Goal: Transaction & Acquisition: Purchase product/service

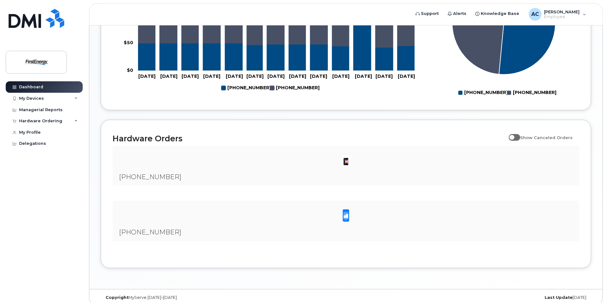
scroll to position [350, 0]
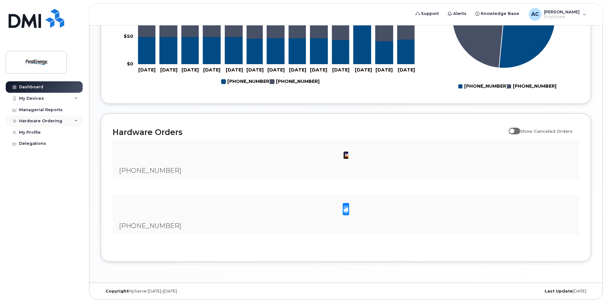
click at [39, 118] on div "Hardware Ordering" at bounding box center [44, 120] width 77 height 11
click at [40, 143] on div "New Order" at bounding box center [34, 145] width 24 height 6
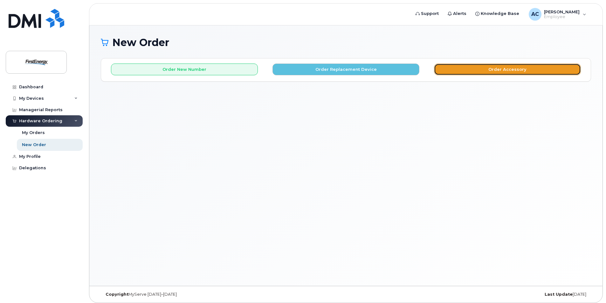
click at [482, 68] on button "Order Accessory" at bounding box center [507, 70] width 147 height 12
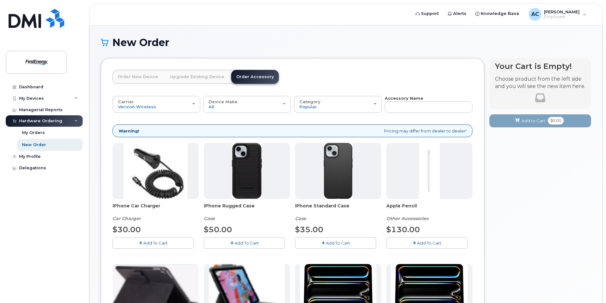
click at [245, 244] on span "Add To Cart" at bounding box center [247, 243] width 24 height 5
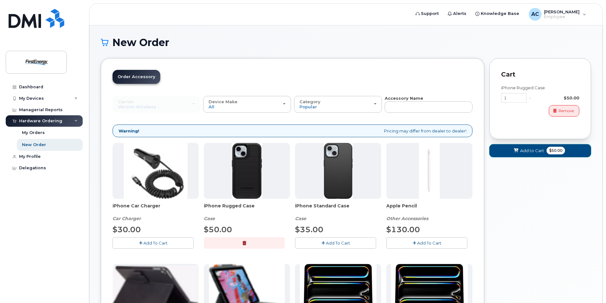
click at [554, 149] on span "$50.00" at bounding box center [555, 151] width 18 height 8
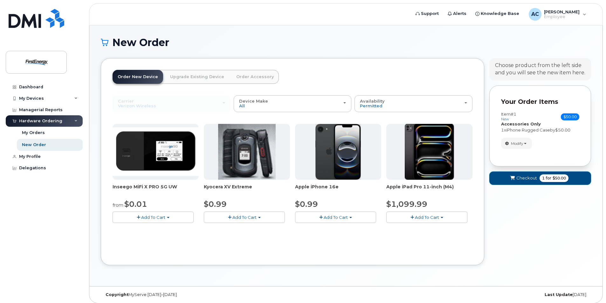
click at [549, 176] on span "for" at bounding box center [548, 178] width 8 height 6
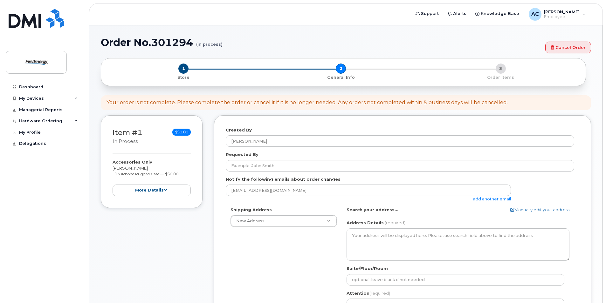
select select
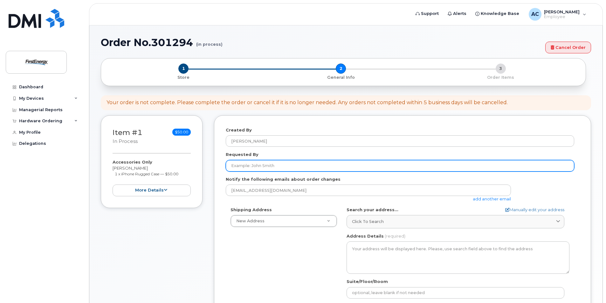
click at [282, 165] on input "Requested By" at bounding box center [400, 165] width 348 height 11
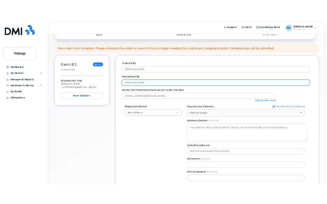
scroll to position [95, 0]
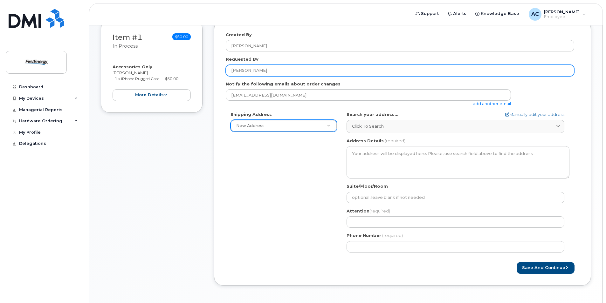
type input "[PERSON_NAME]"
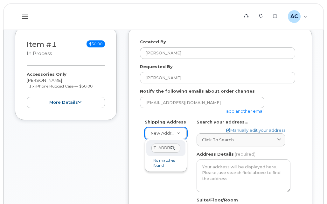
type input "2508 W Perkins Ave"
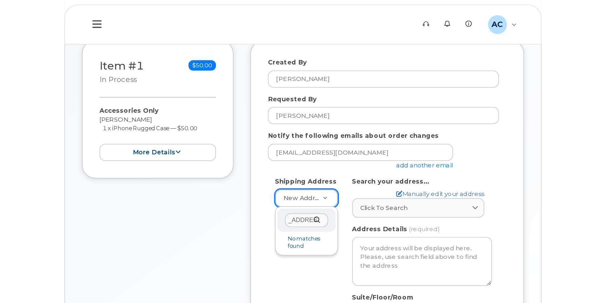
scroll to position [0, 0]
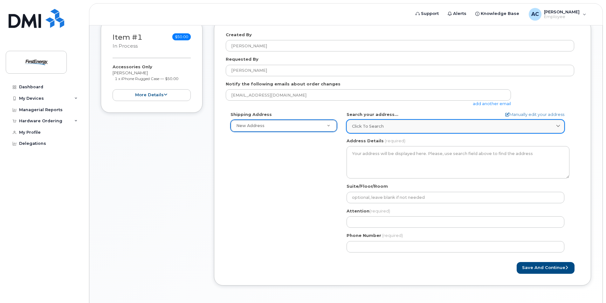
click at [400, 128] on div "Click to search" at bounding box center [455, 126] width 207 height 6
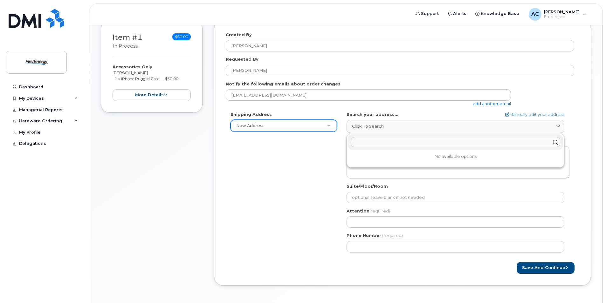
click at [404, 140] on input "text" at bounding box center [455, 142] width 209 height 10
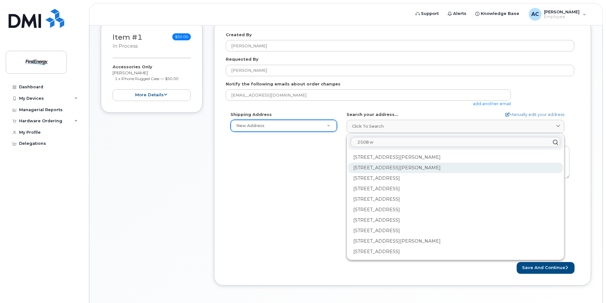
type input "2508 w"
click at [402, 167] on div "2508 W Perkins Ave Sandusky OH 44870-1917" at bounding box center [455, 168] width 215 height 10
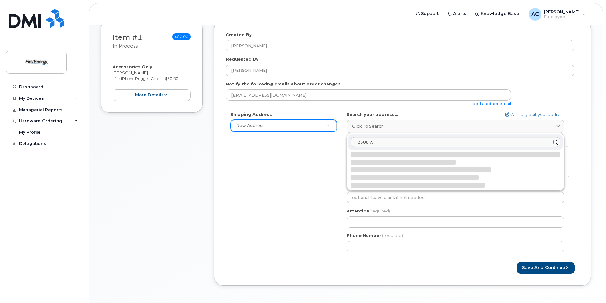
select select
type textarea "2508 W Perkins Ave SANDUSKY OH 44870-1917 UNITED STATES"
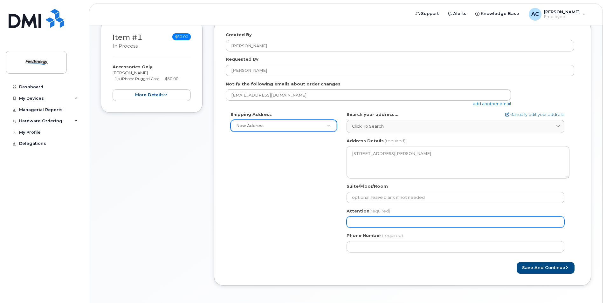
click at [398, 218] on input "Attention (required)" at bounding box center [455, 221] width 218 height 11
select select
type input "J"
select select
type input "Ja"
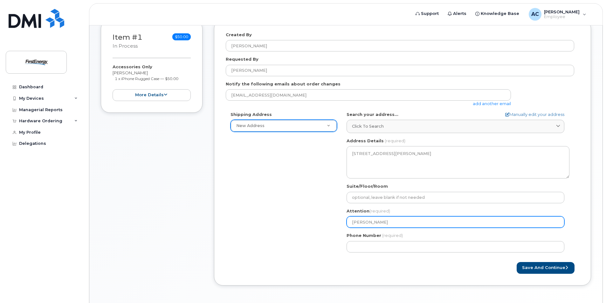
select select
type input "Jas"
select select
type input "Jaso"
select select
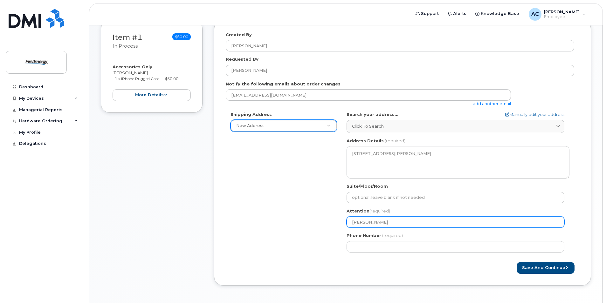
type input "Jason"
select select
type input "Jason S"
select select
type input "Jason Sc"
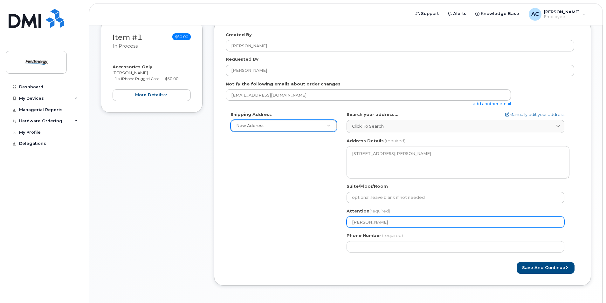
select select
type input "Jason Sch"
select select
type input "Jason Schu"
select select
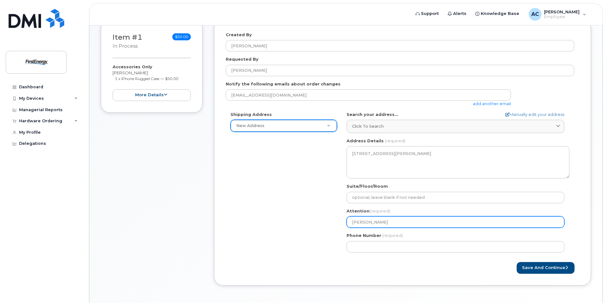
type input "Jason Schul"
select select
type input "Jason Schult"
select select
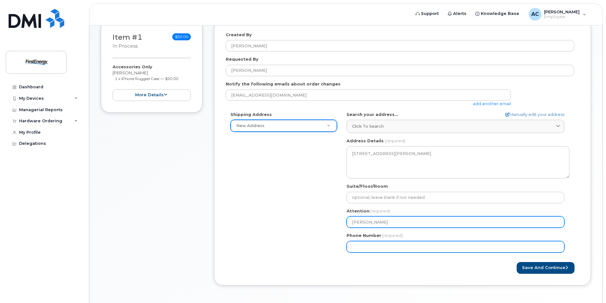
type input "Jason Schultz"
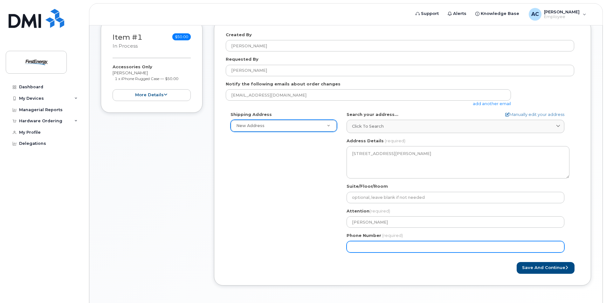
click at [405, 246] on input "Phone Number" at bounding box center [455, 246] width 218 height 11
type input "4192603955"
type input "2508 West Perkins Avenue"
select select
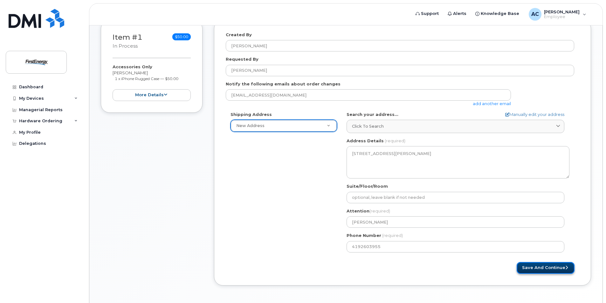
click at [534, 268] on button "Save and Continue" at bounding box center [545, 268] width 58 height 12
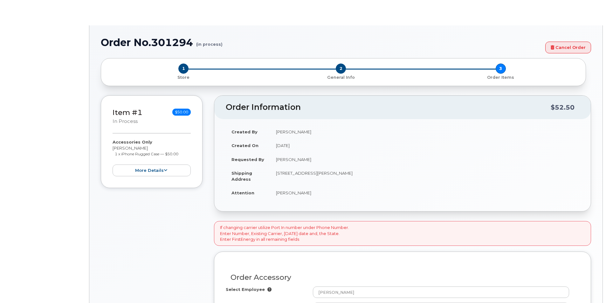
type input "2084705"
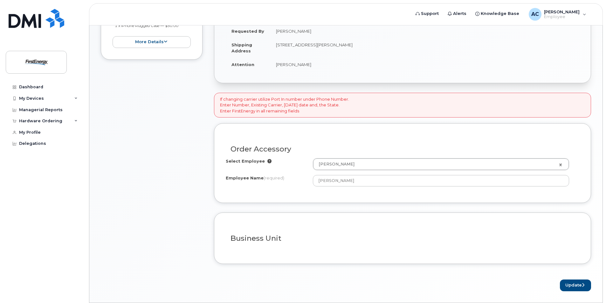
scroll to position [159, 0]
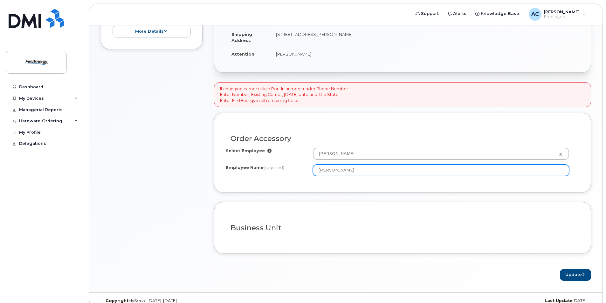
click at [370, 170] on input "Andrew J Castello" at bounding box center [441, 170] width 256 height 11
type input "A"
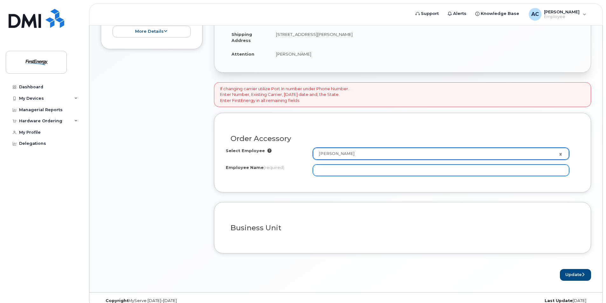
click at [350, 170] on input "Employee Name (required)" at bounding box center [441, 170] width 256 height 11
click at [342, 172] on input "Employee Name (required)" at bounding box center [441, 170] width 256 height 11
type input "[PERSON_NAME]"
click at [560, 269] on button "Update" at bounding box center [575, 275] width 31 height 12
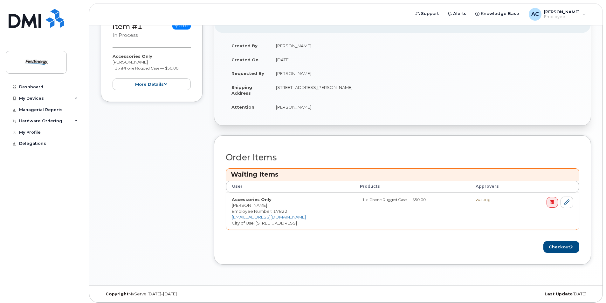
scroll to position [136, 0]
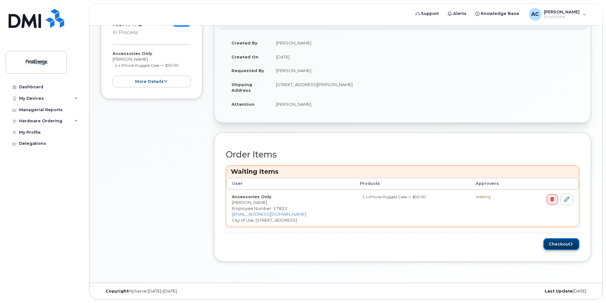
click at [555, 243] on button "Checkout" at bounding box center [561, 244] width 36 height 12
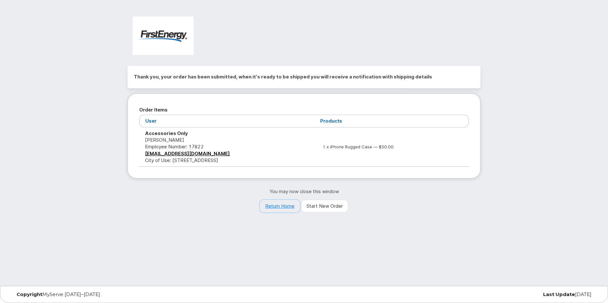
click at [278, 207] on link "Return Home" at bounding box center [280, 206] width 40 height 13
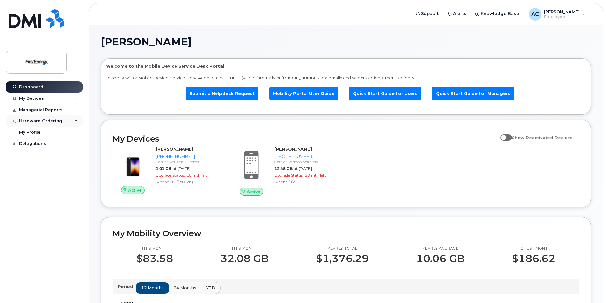
click at [47, 120] on div "Hardware Ordering" at bounding box center [40, 121] width 43 height 5
click at [42, 131] on div "My Orders" at bounding box center [33, 133] width 23 height 6
